Goal: Transaction & Acquisition: Subscribe to service/newsletter

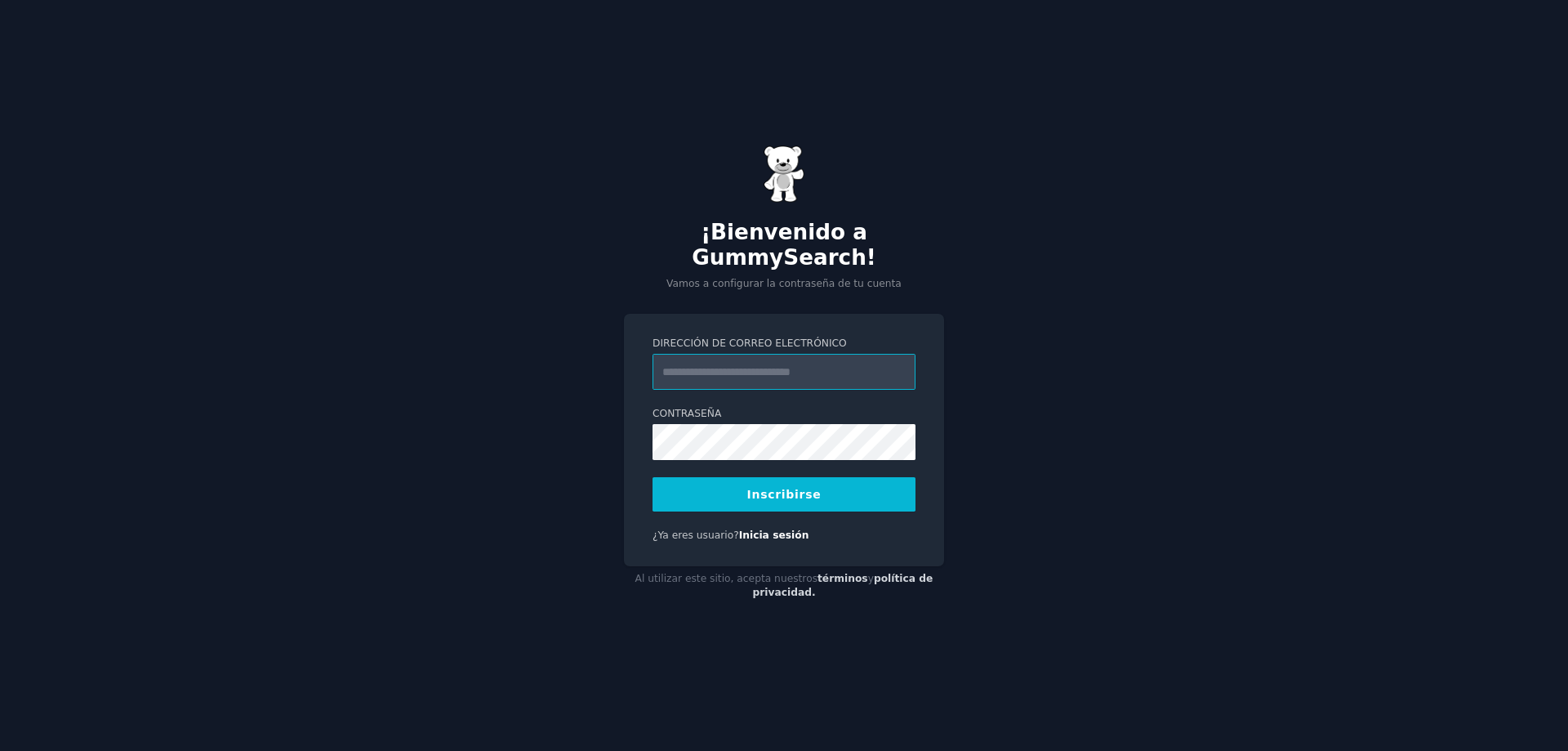
click at [772, 357] on input "Dirección de correo electrónico" at bounding box center [784, 371] width 263 height 36
paste input "**********"
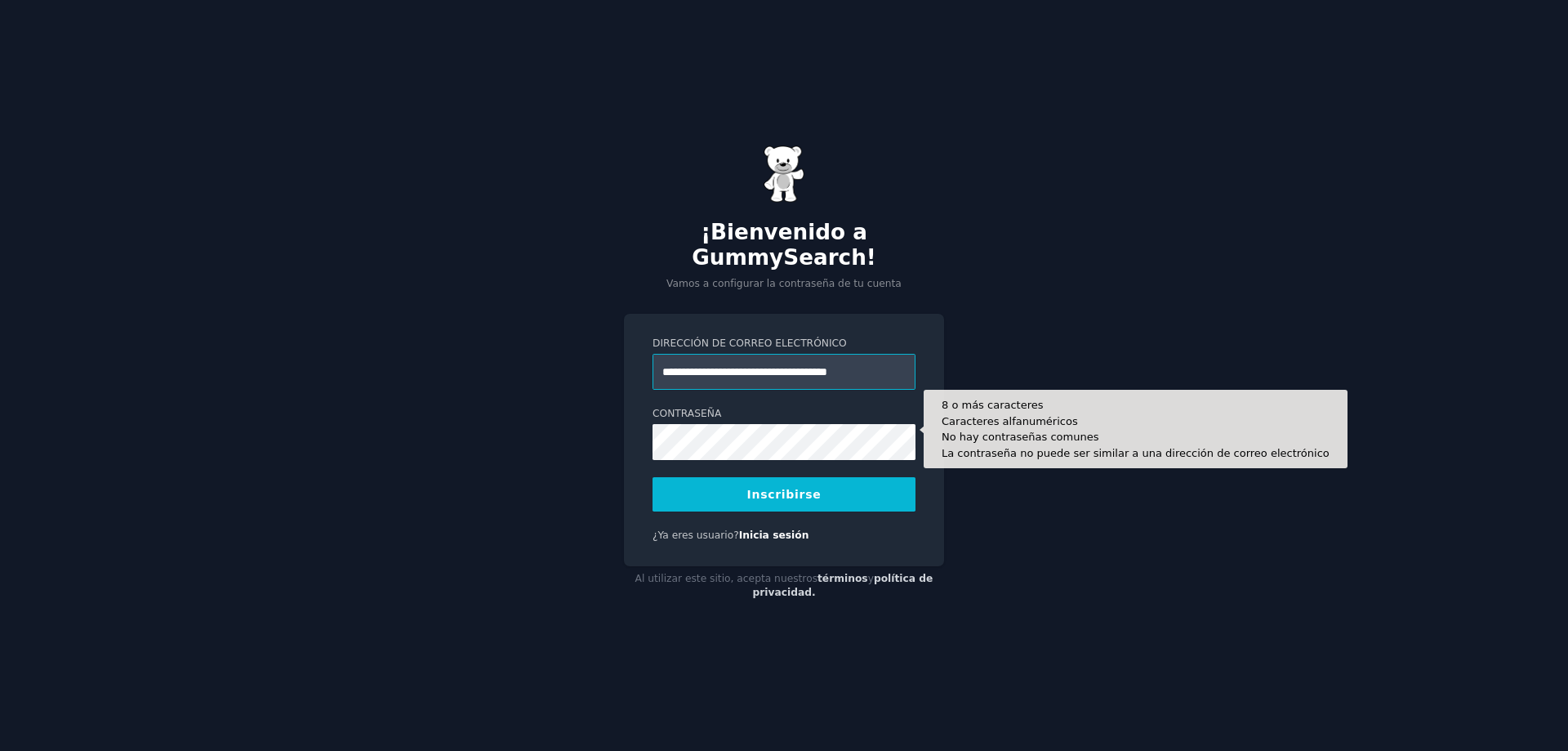
type input "**********"
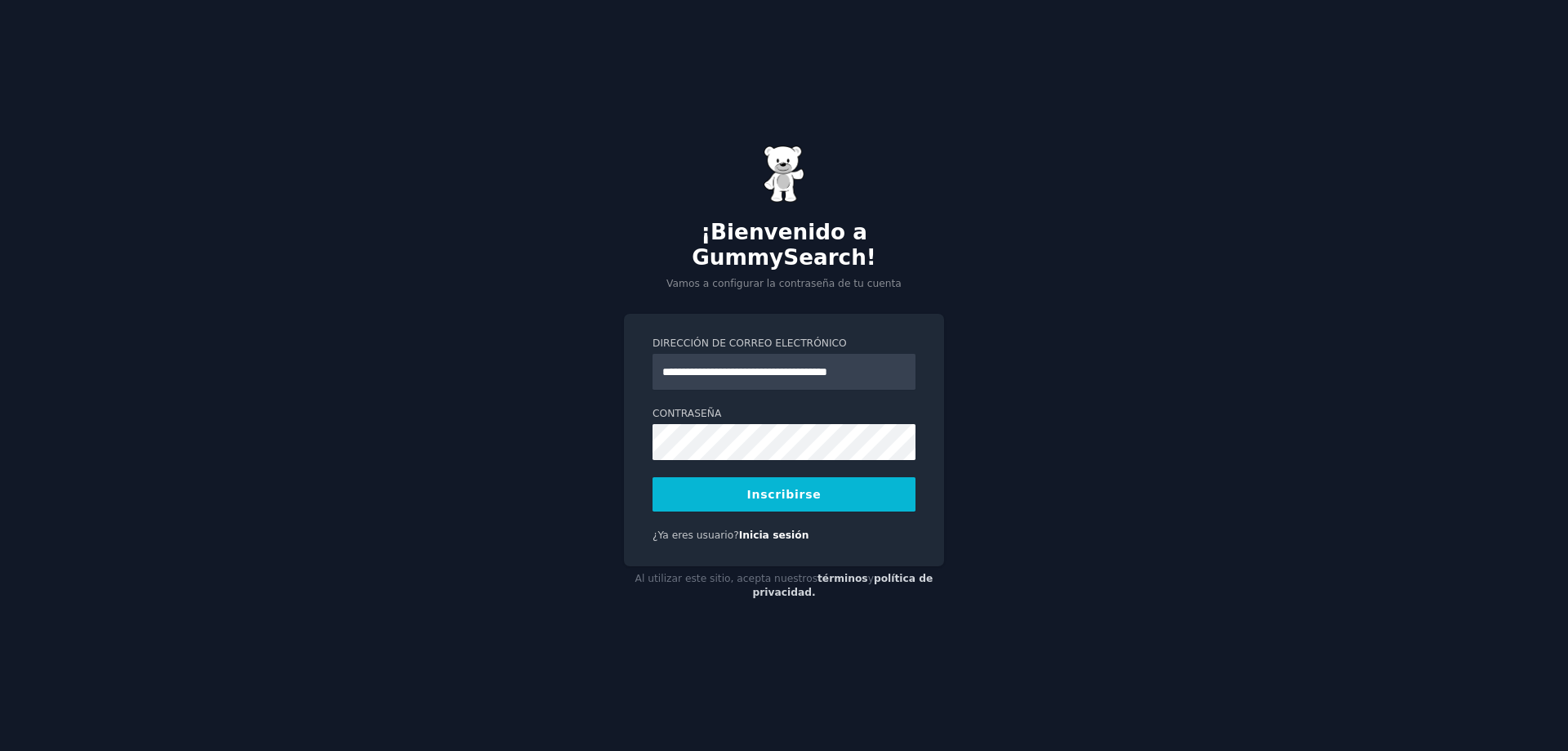
click at [840, 485] on button "Inscribirse" at bounding box center [784, 494] width 263 height 34
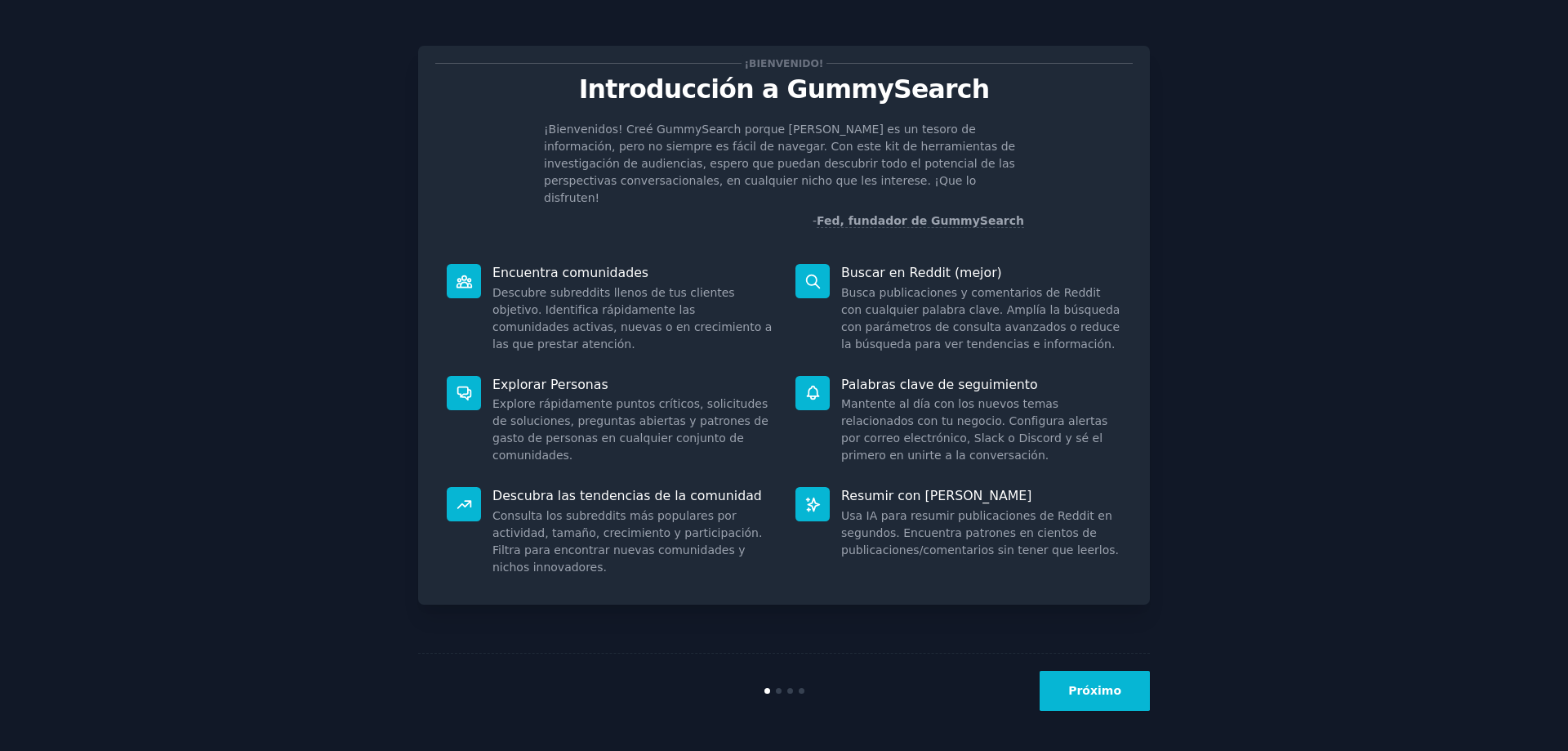
click at [1109, 701] on button "Próximo" at bounding box center [1094, 690] width 110 height 40
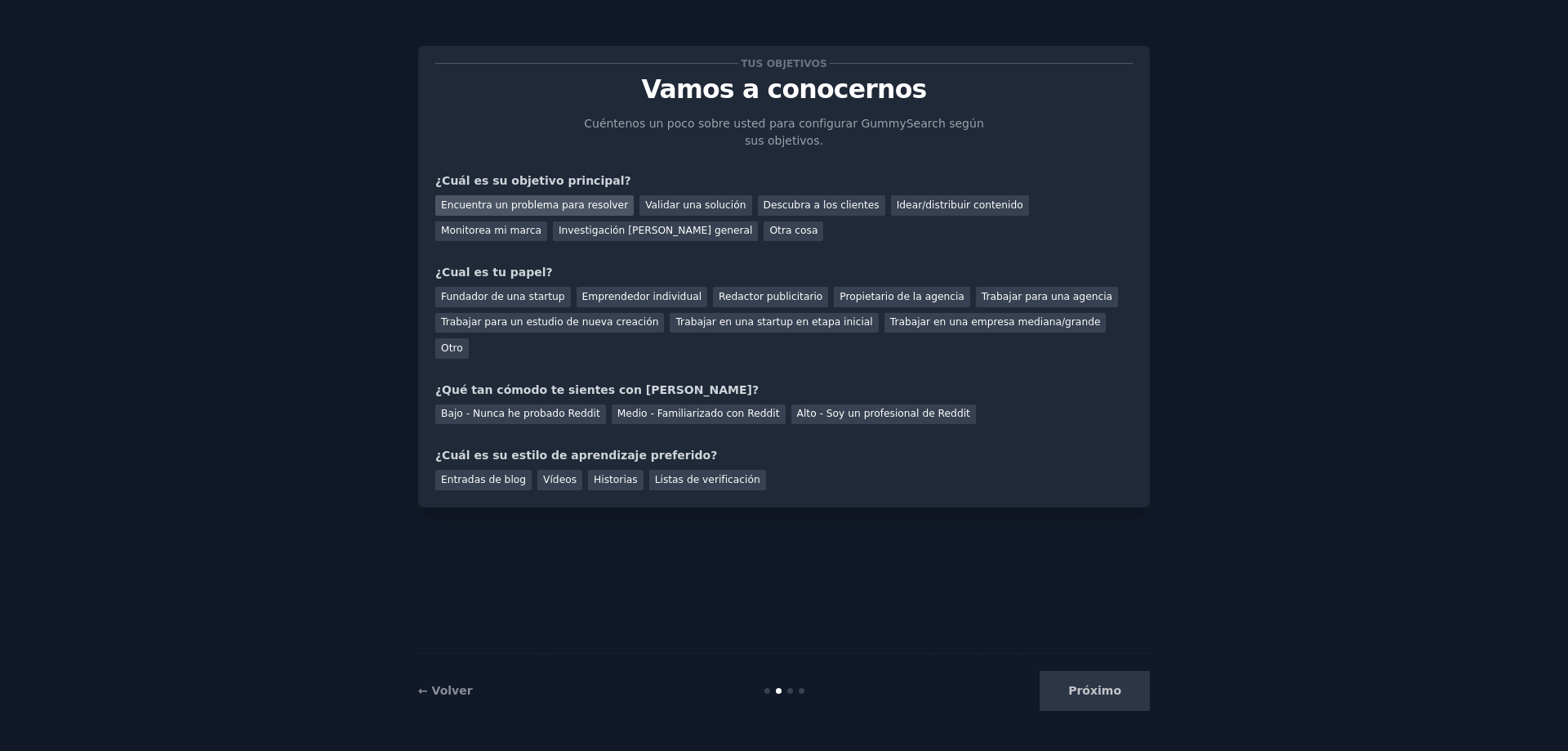
click at [528, 201] on font "Encuentra un problema para resolver" at bounding box center [534, 204] width 187 height 11
click at [625, 300] on font "Emprendedor individual" at bounding box center [641, 296] width 119 height 11
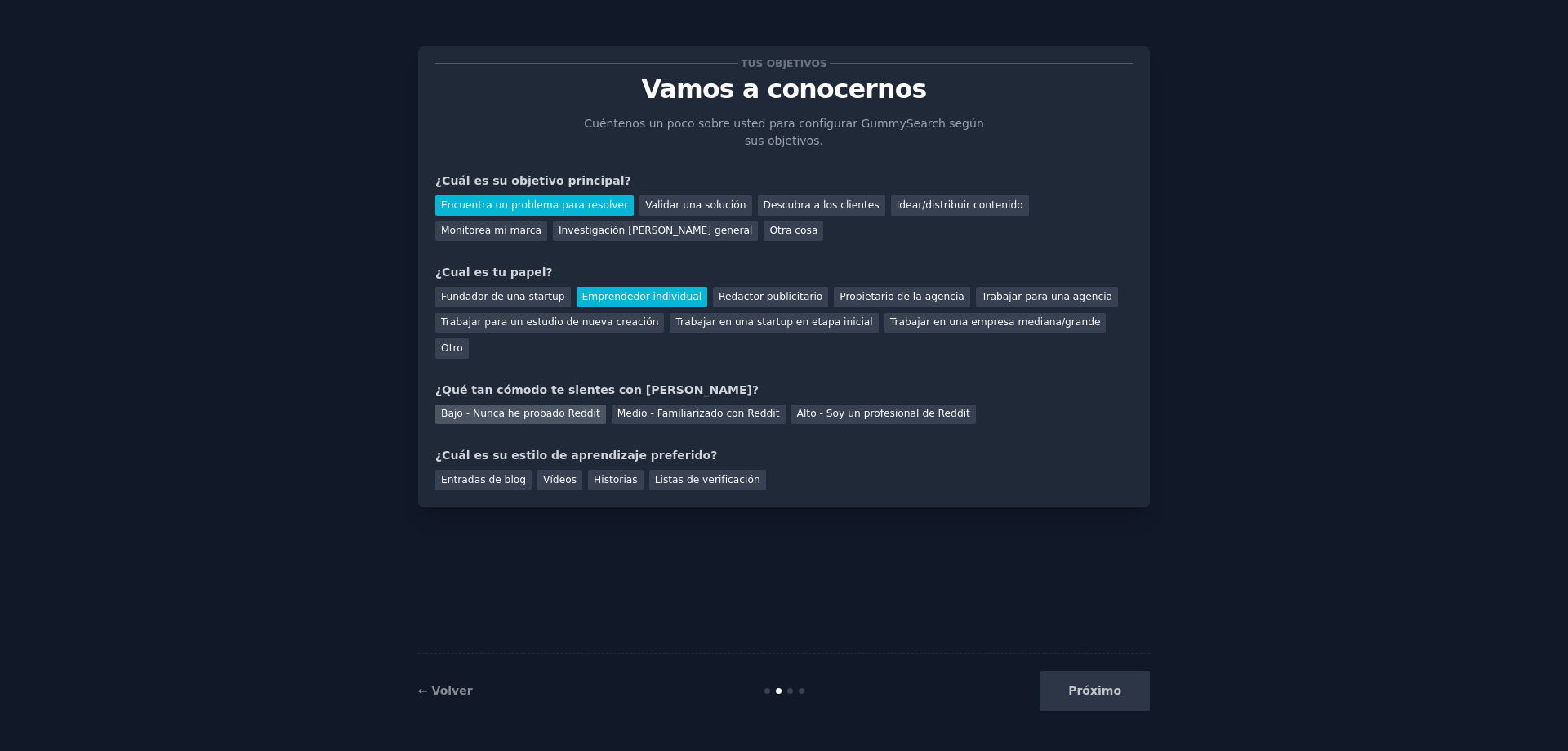
click at [529, 407] on font "Bajo - Nunca he probado Reddit" at bounding box center [520, 413] width 159 height 11
click at [543, 474] on font "Vídeos" at bounding box center [559, 480] width 33 height 11
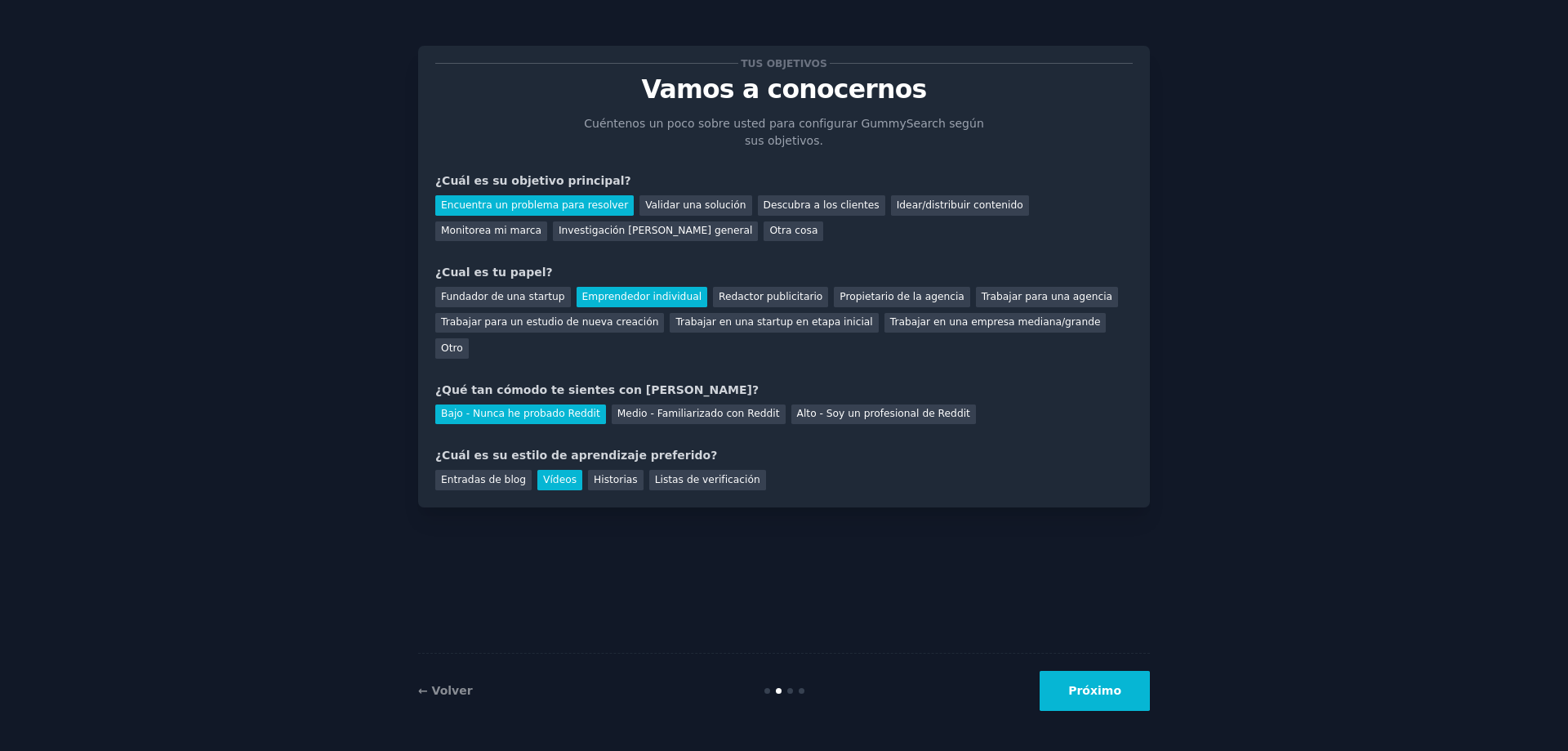
click at [1121, 695] on font "Próximo" at bounding box center [1094, 690] width 53 height 13
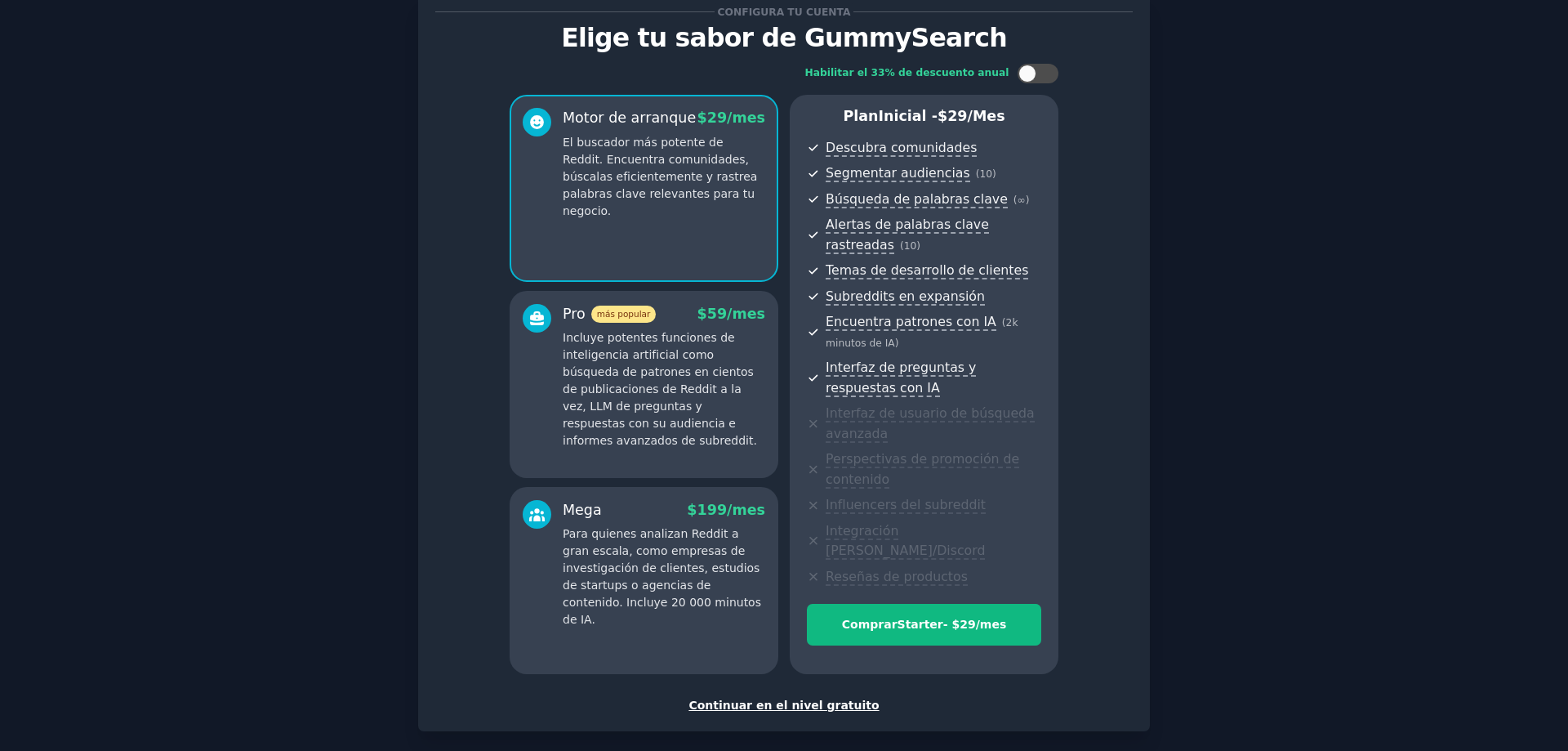
scroll to position [110, 0]
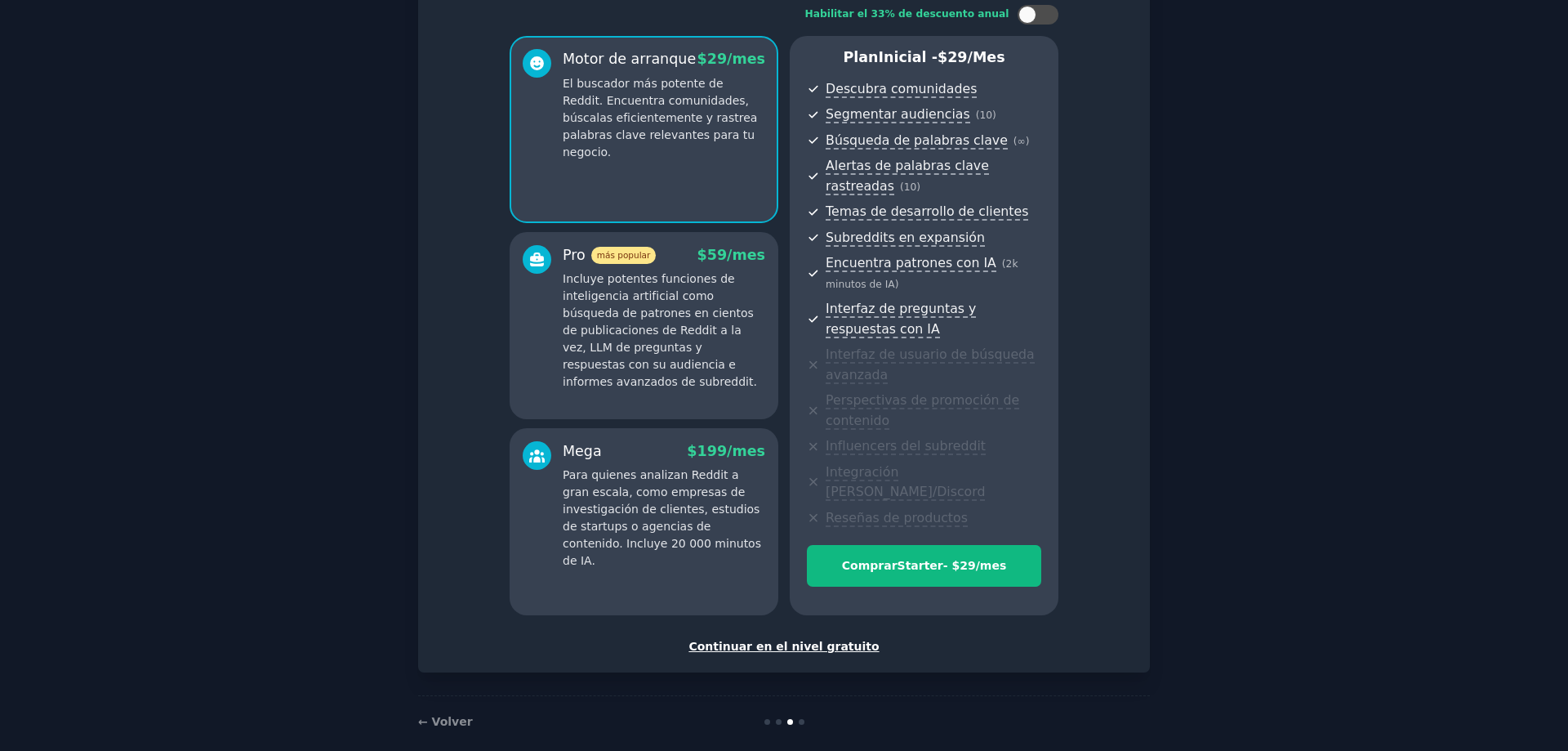
click at [820, 640] on font "Continuar en el nivel gratuito" at bounding box center [783, 646] width 190 height 13
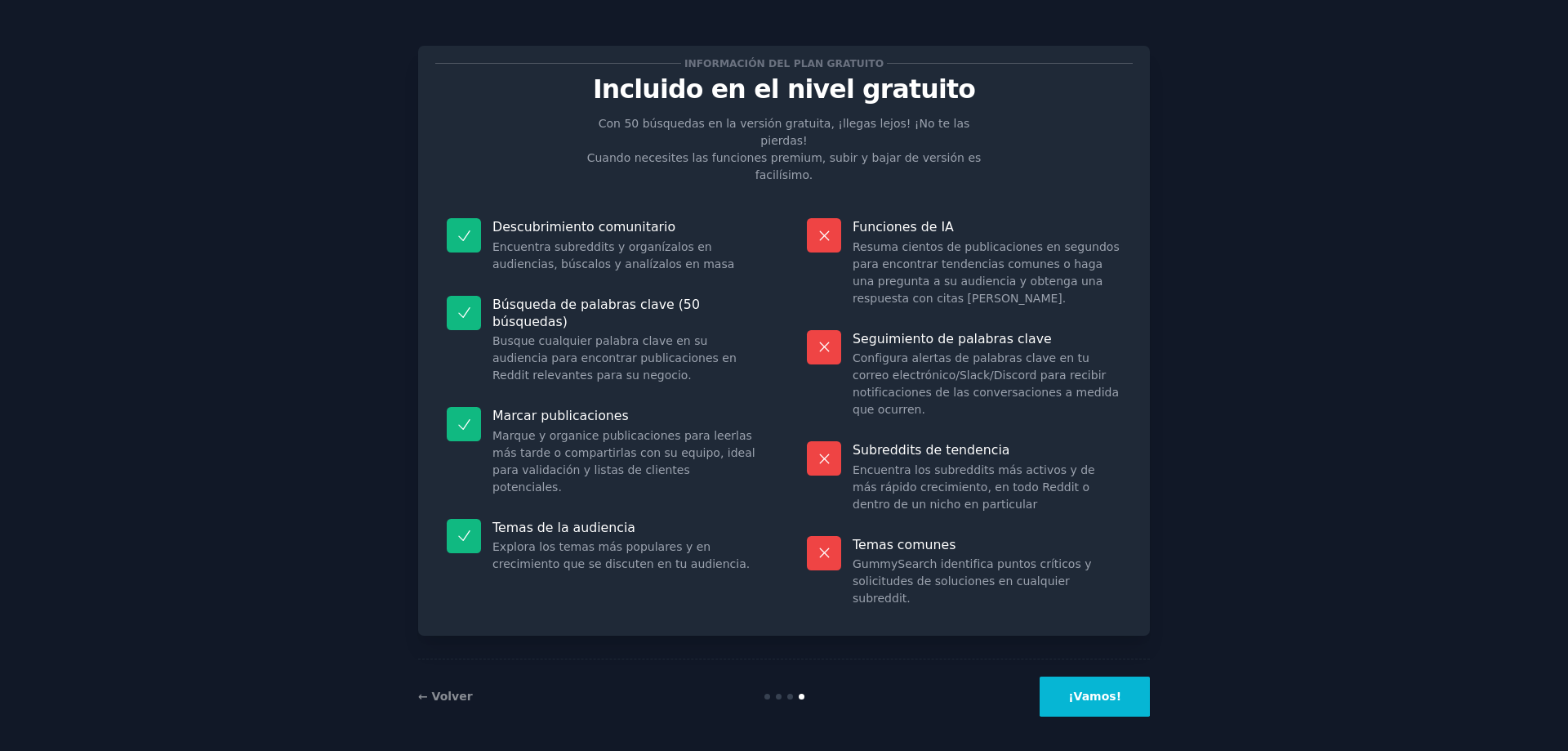
click at [1105, 689] on font "¡Vamos!" at bounding box center [1094, 695] width 53 height 13
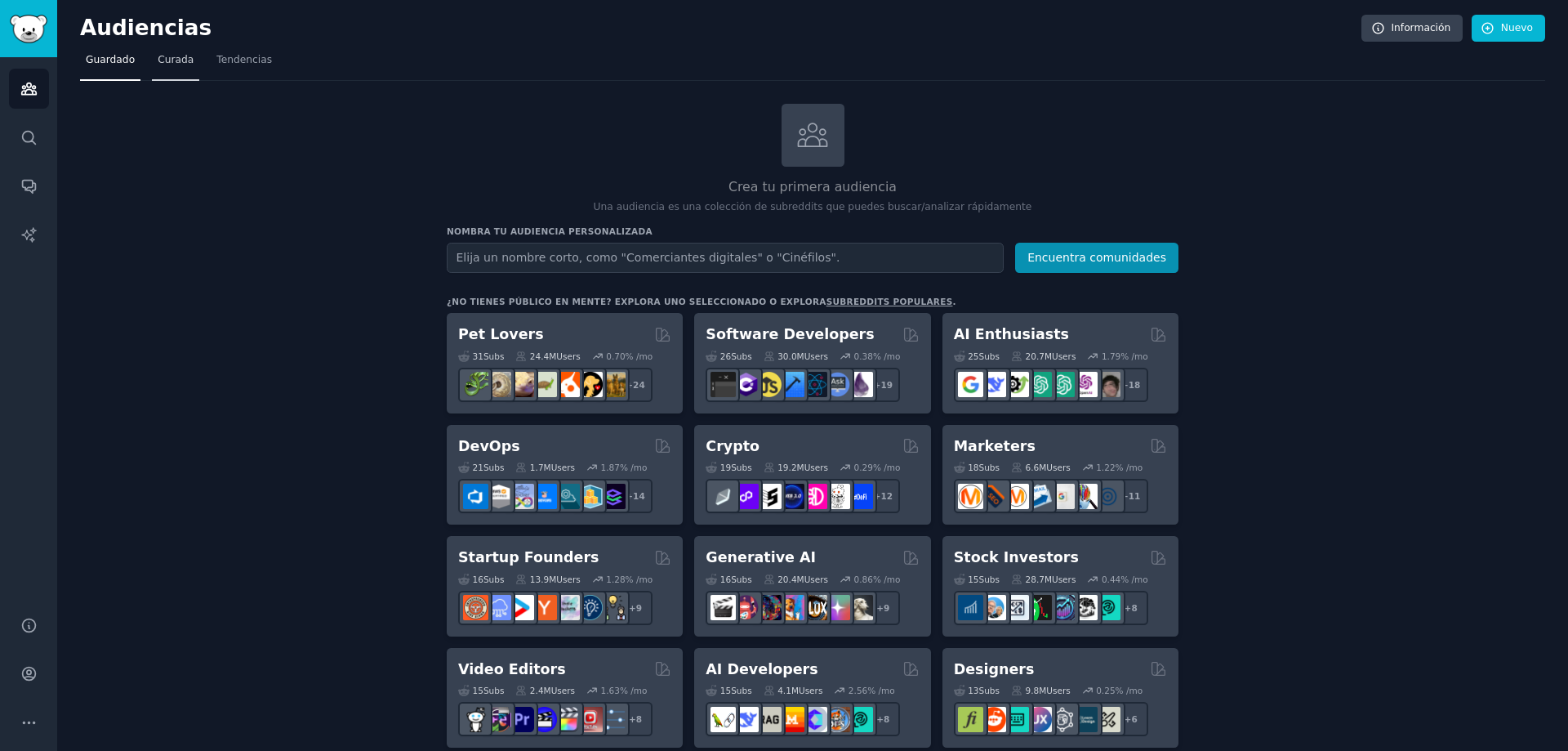
click at [174, 63] on font "Curada" at bounding box center [175, 59] width 36 height 11
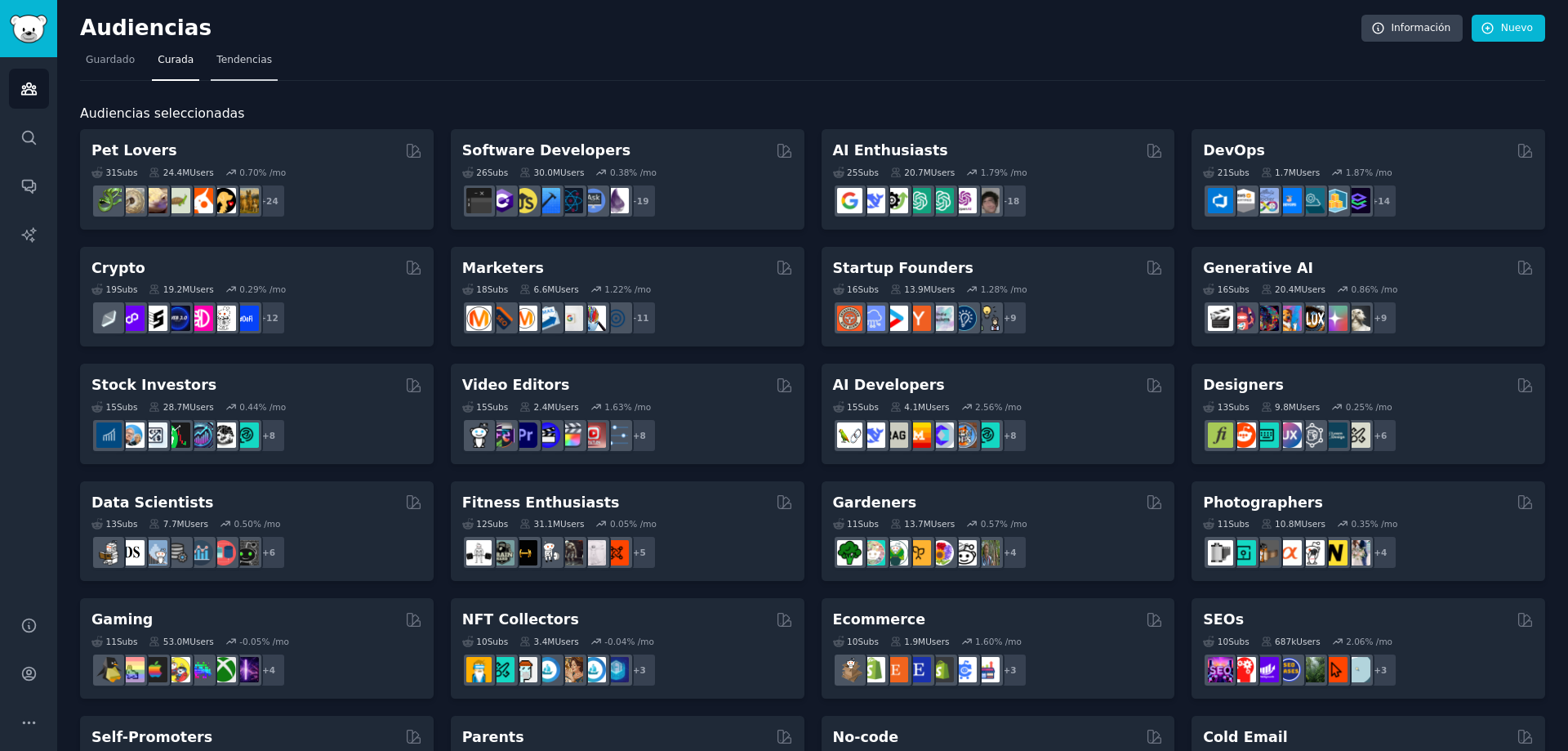
click at [235, 60] on font "Tendencias" at bounding box center [244, 59] width 55 height 11
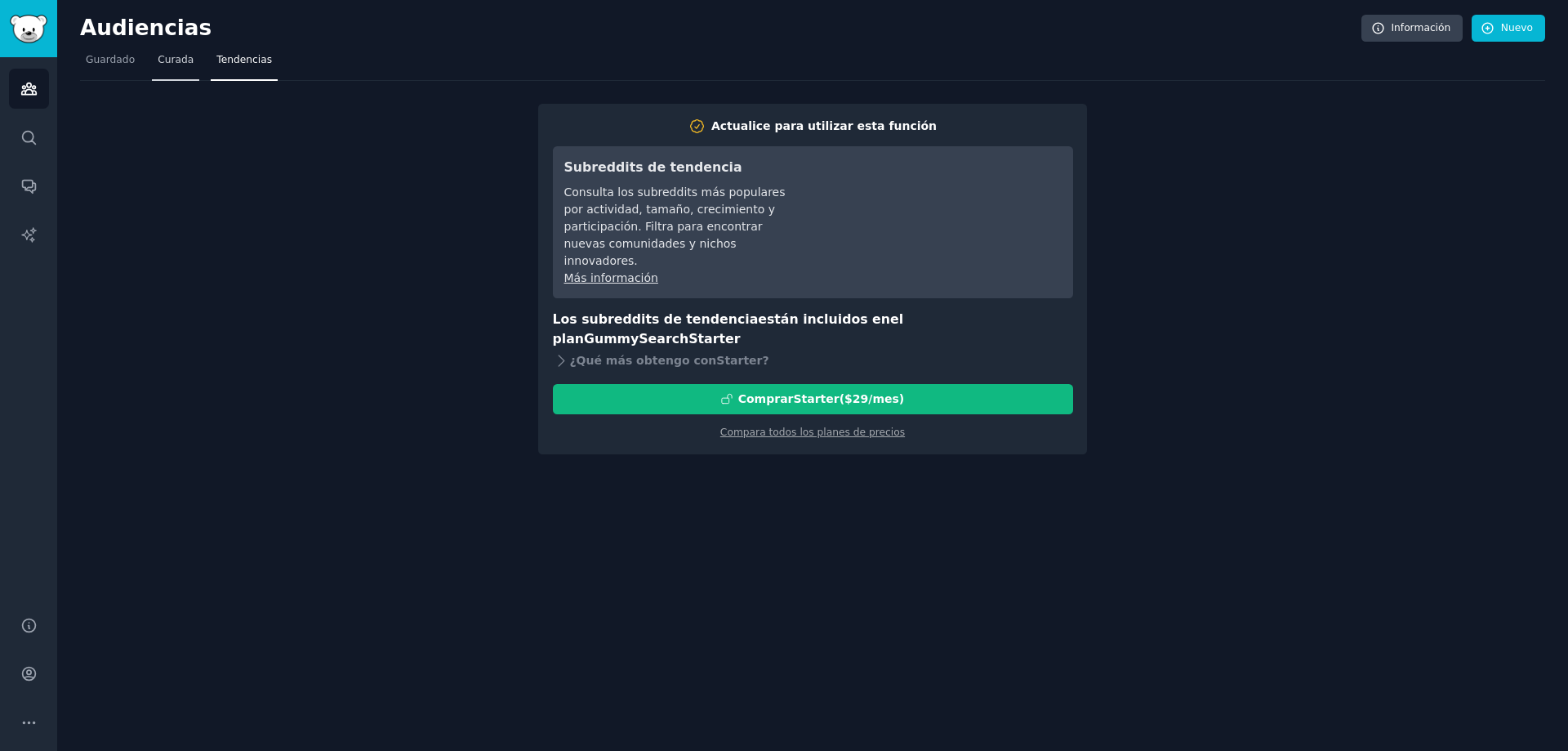
click at [167, 62] on font "Curada" at bounding box center [175, 59] width 36 height 11
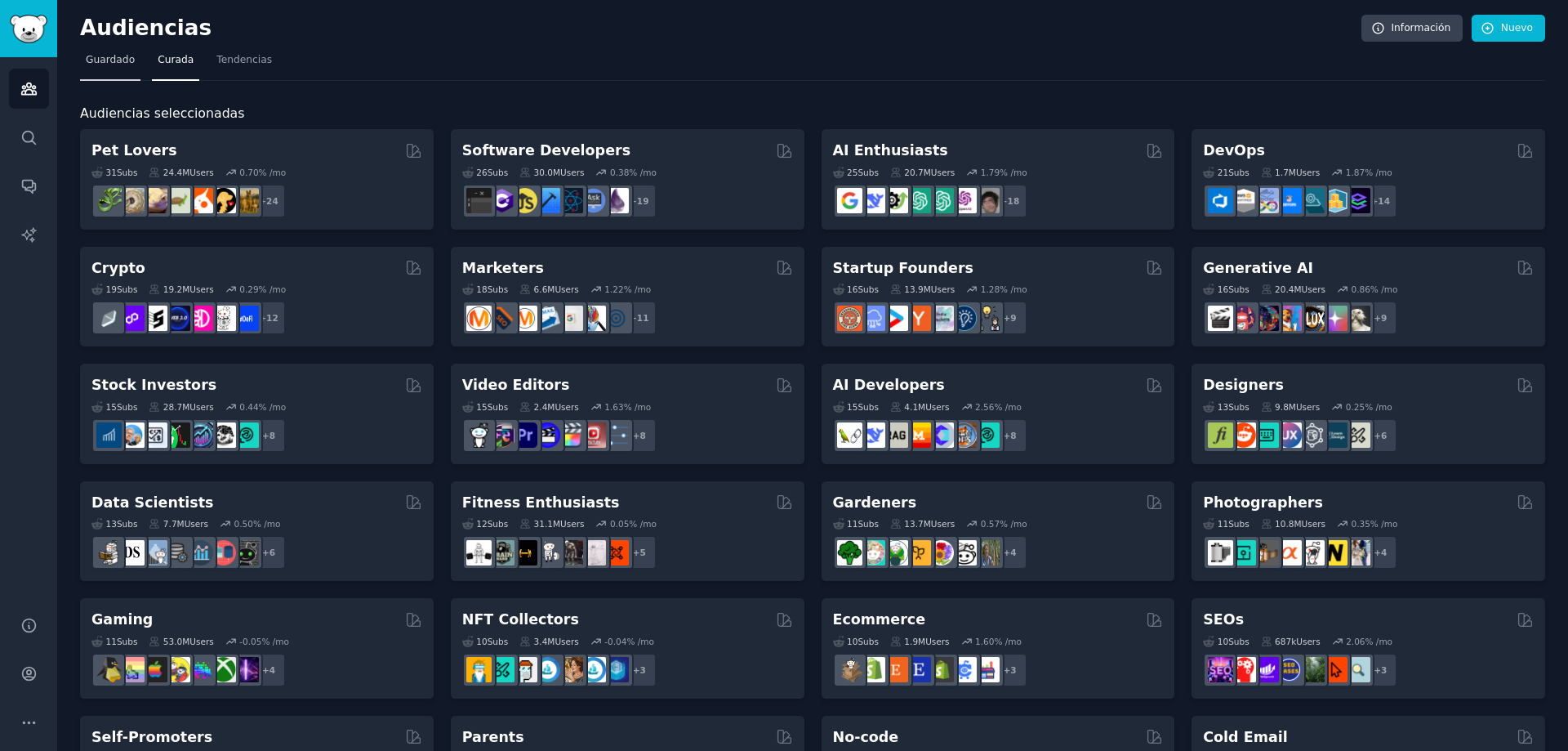
click at [107, 63] on font "Guardado" at bounding box center [110, 59] width 49 height 11
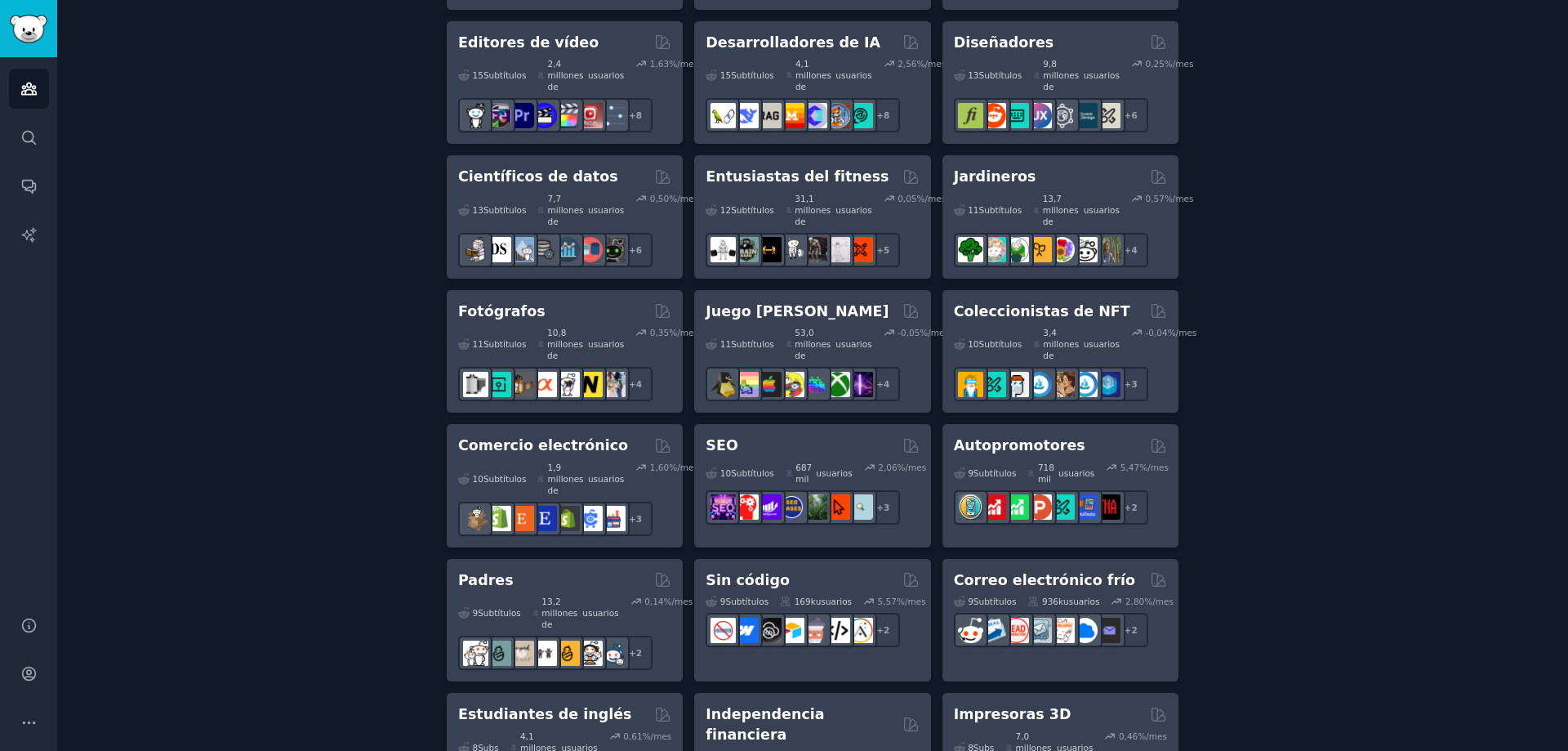
scroll to position [572, 0]
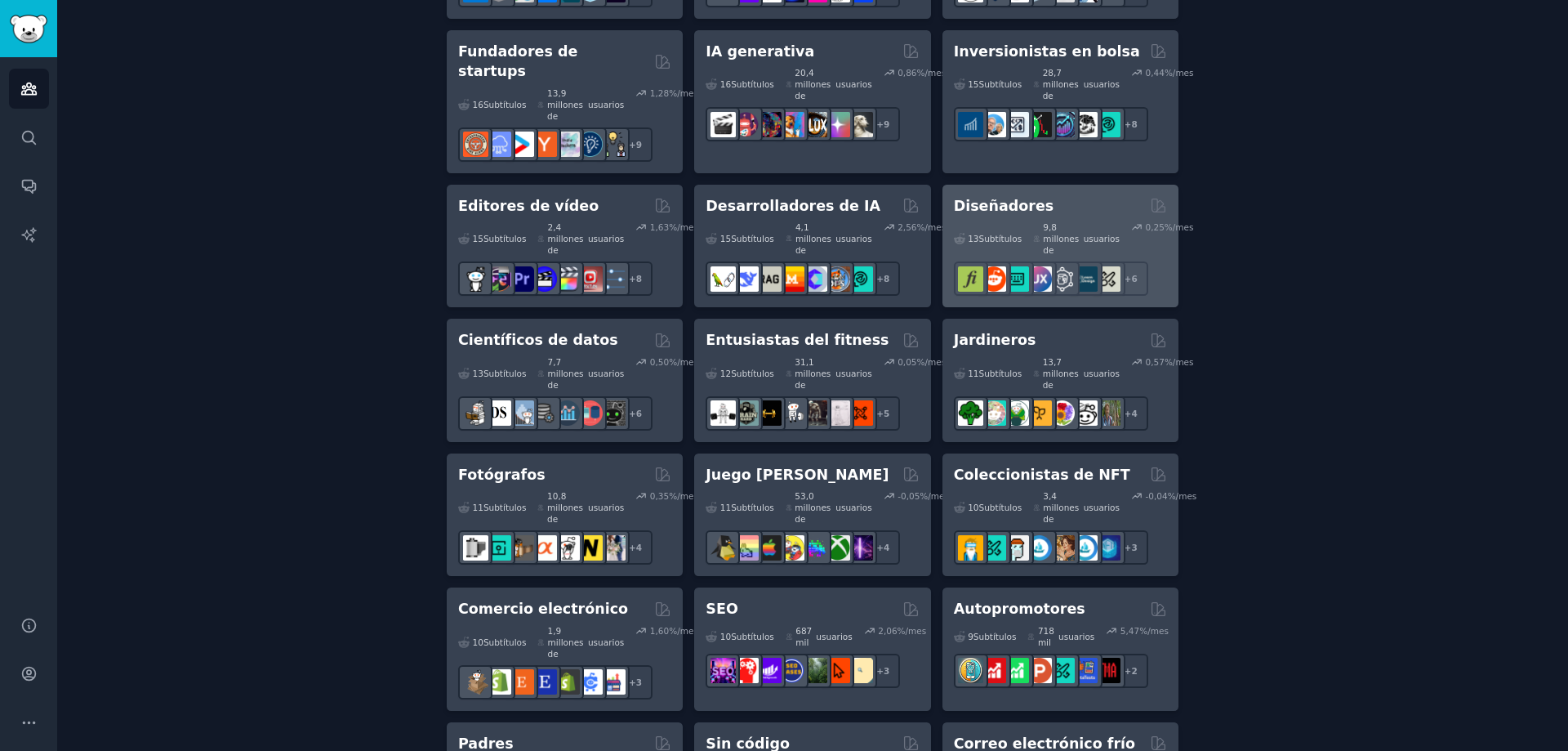
click at [1081, 216] on div "13 Subtítulos ​ 9,8 millones de usuarios 0,25 %/mes r/diseño_de_interfaz, r/dis…" at bounding box center [1061, 256] width 213 height 80
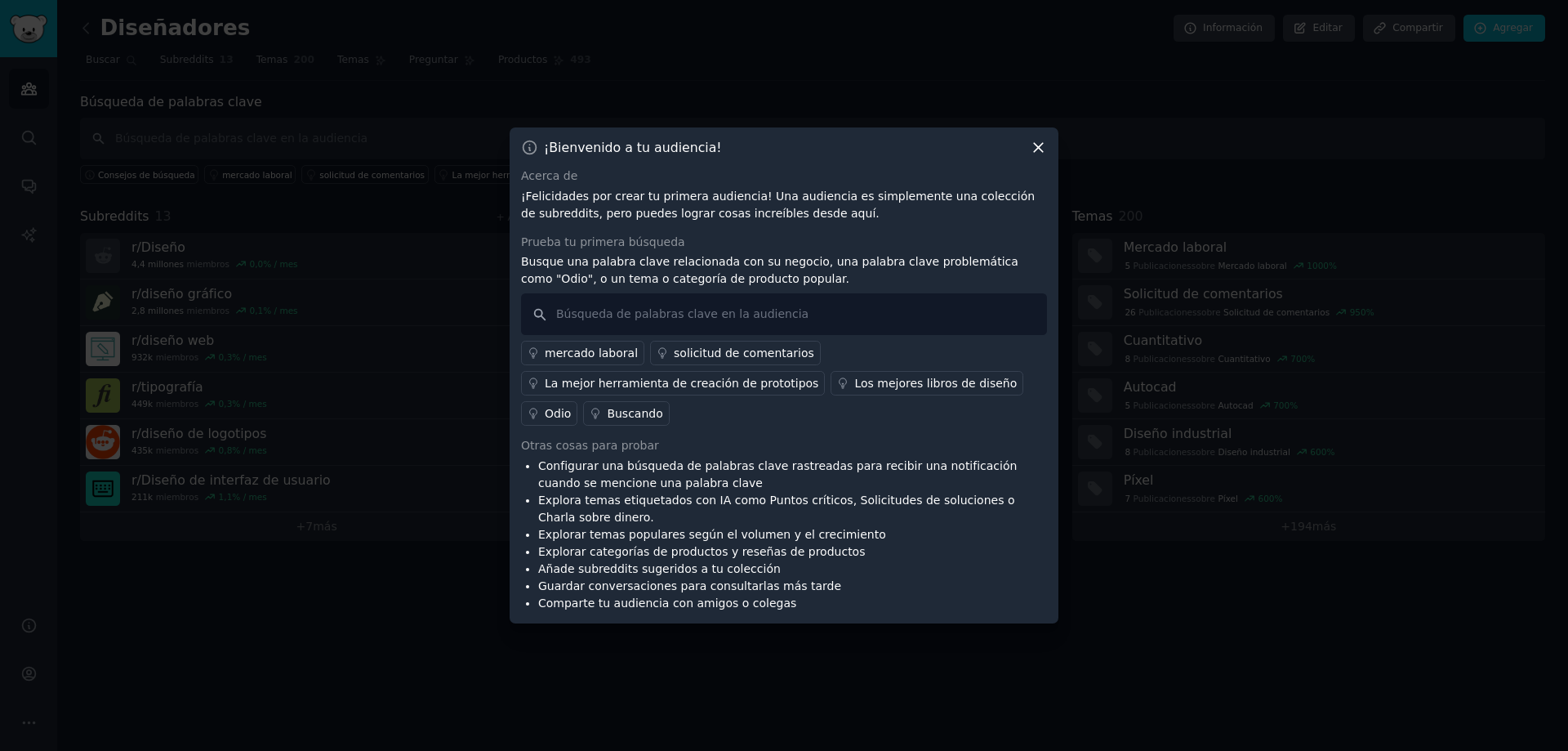
click at [703, 388] on font "La mejor herramienta de creación de prototipos" at bounding box center [681, 383] width 273 height 13
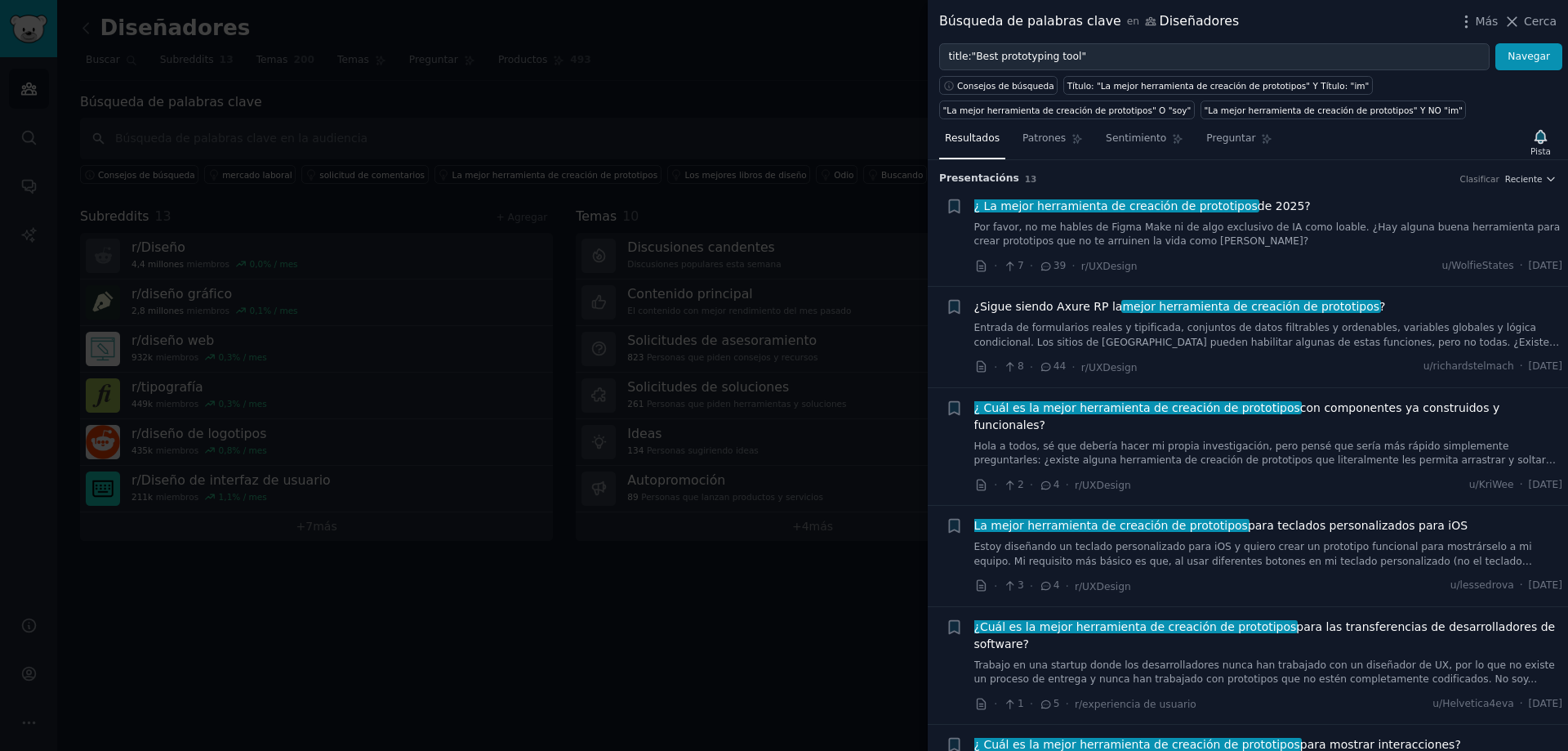
click at [842, 66] on div at bounding box center [784, 376] width 1568 height 751
